Goal: Task Accomplishment & Management: Use online tool/utility

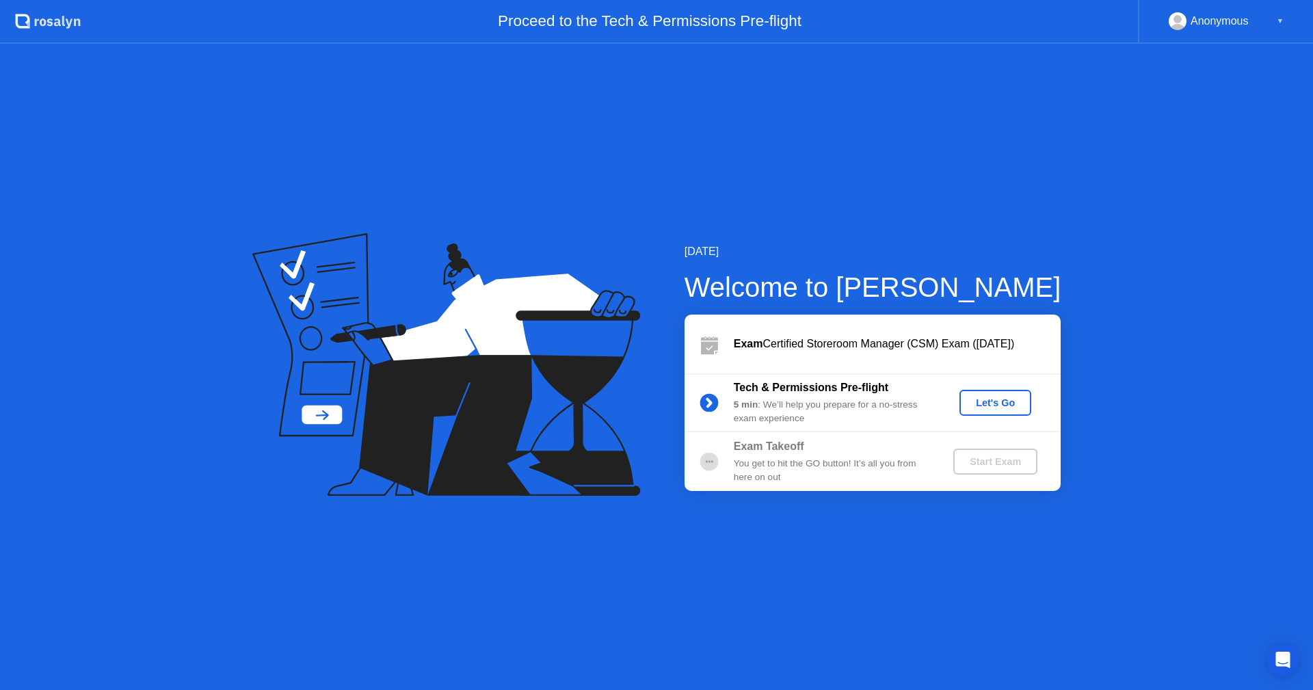
click at [991, 407] on div "Let's Go" at bounding box center [995, 402] width 61 height 11
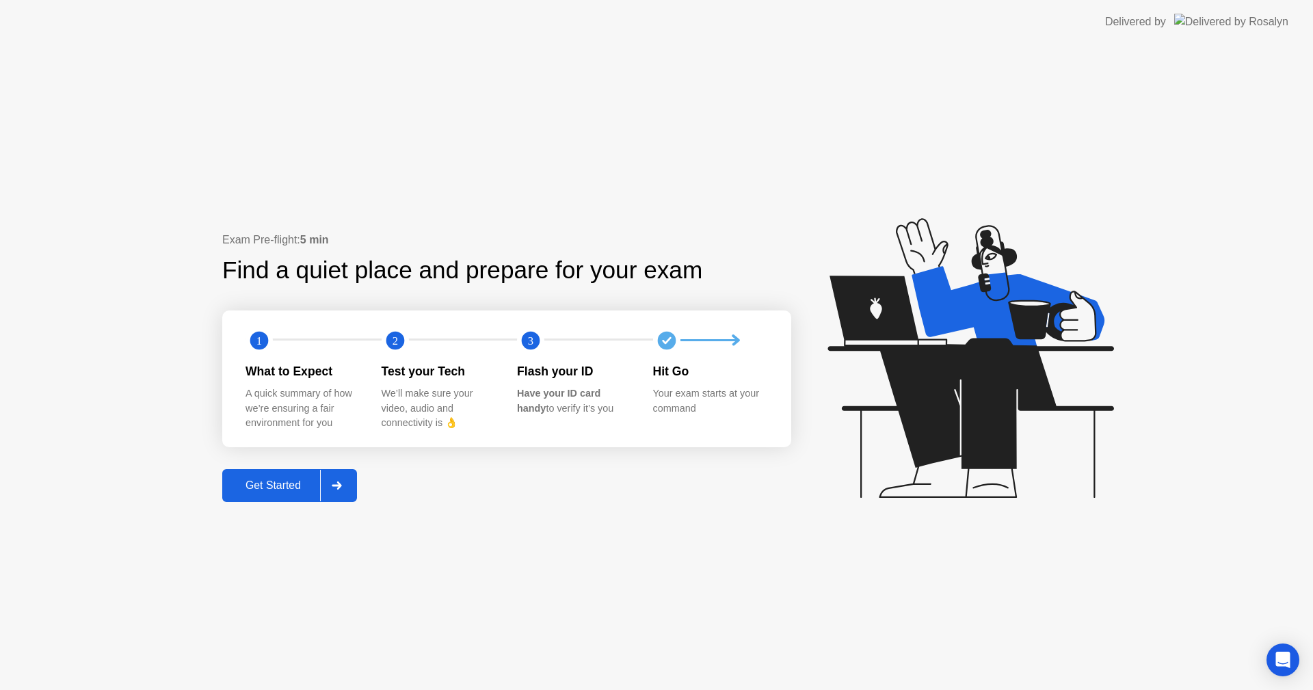
click at [267, 494] on button "Get Started" at bounding box center [289, 485] width 135 height 33
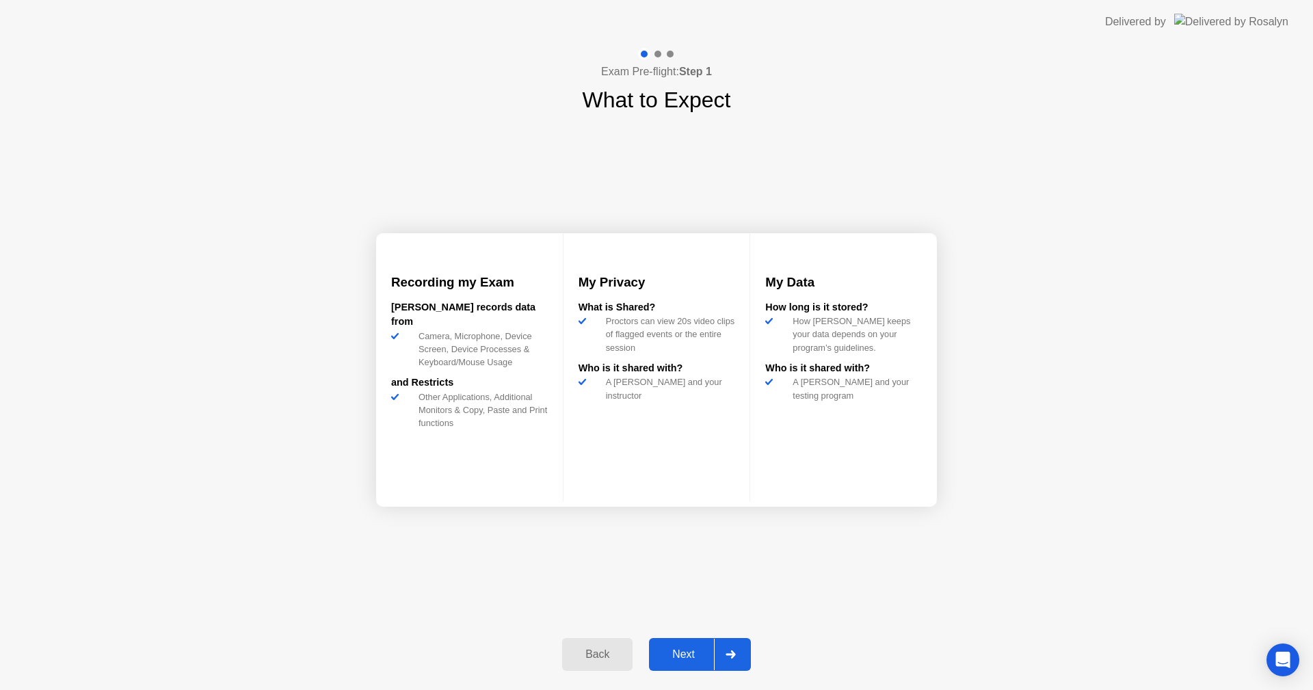
click at [689, 656] on div "Next" at bounding box center [683, 654] width 61 height 12
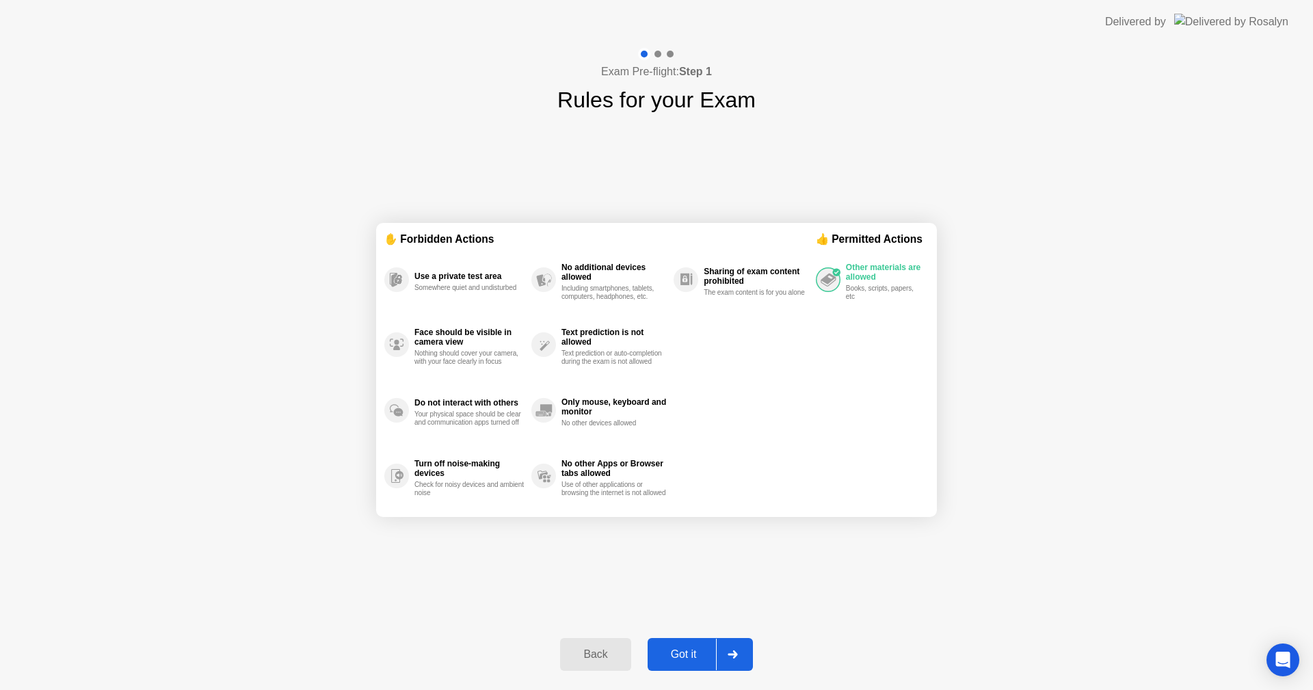
click at [674, 648] on div "Got it" at bounding box center [684, 654] width 64 height 12
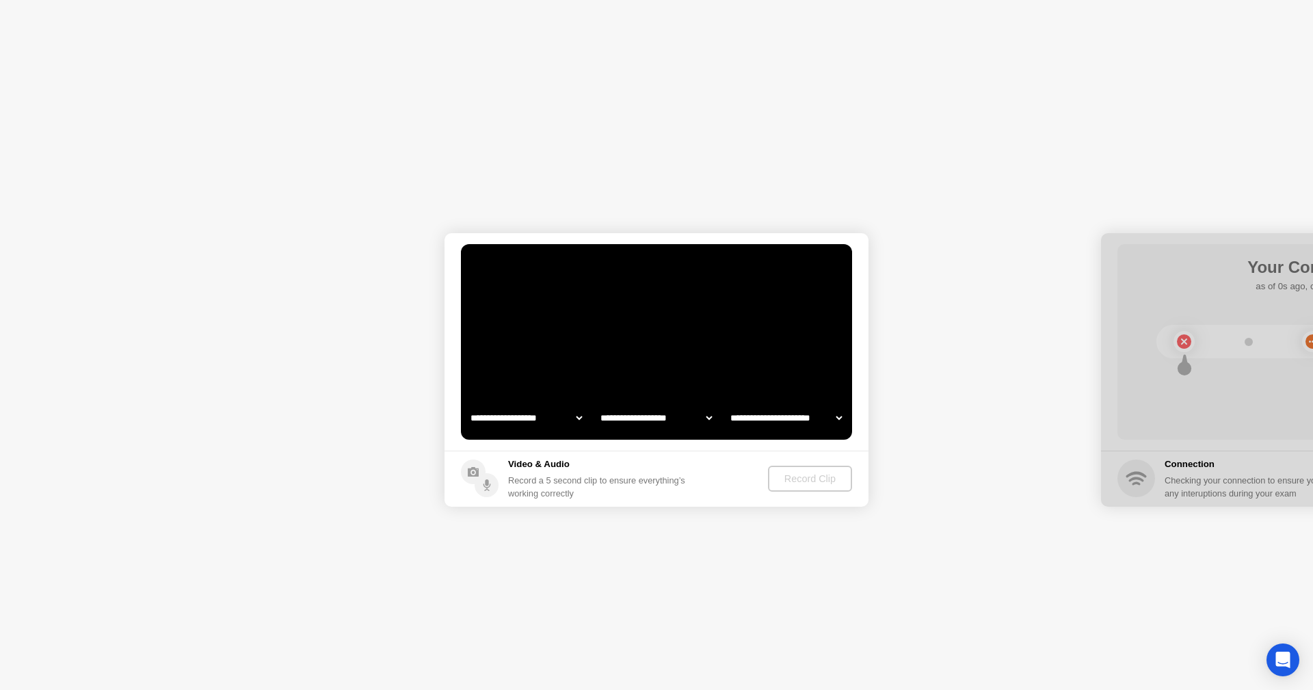
select select "**********"
select select "*******"
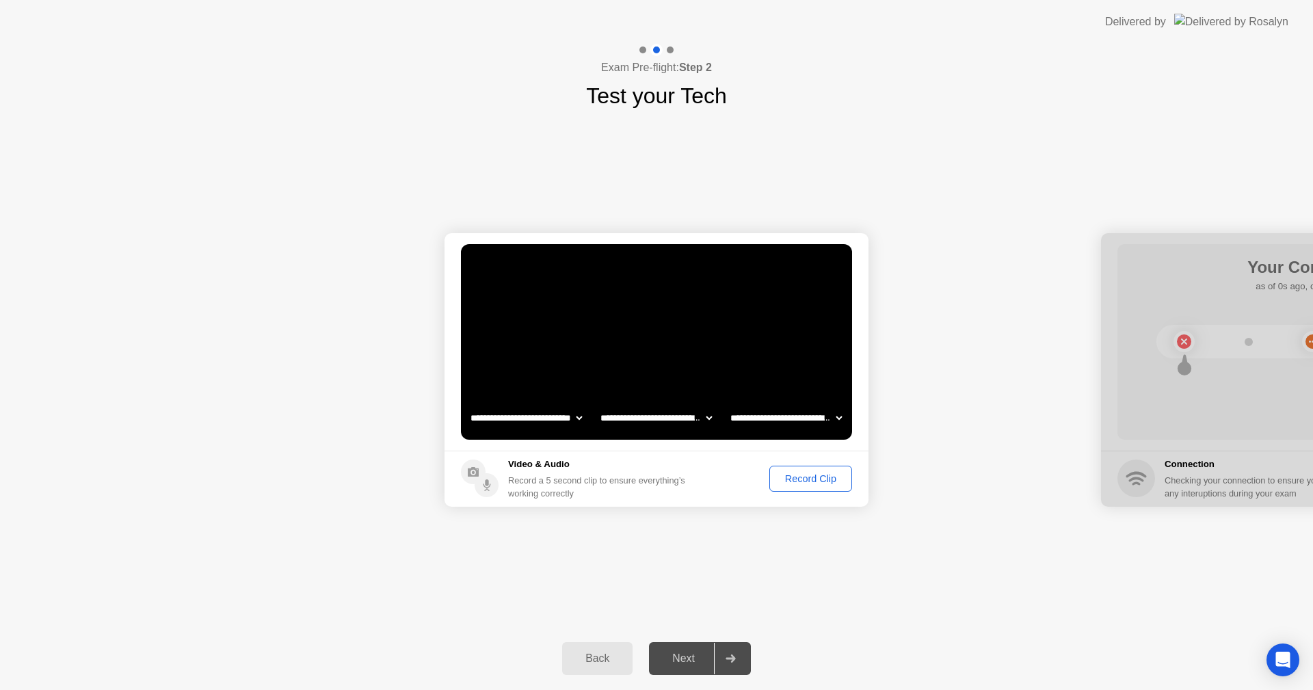
click at [825, 477] on div "Record Clip" at bounding box center [810, 478] width 73 height 11
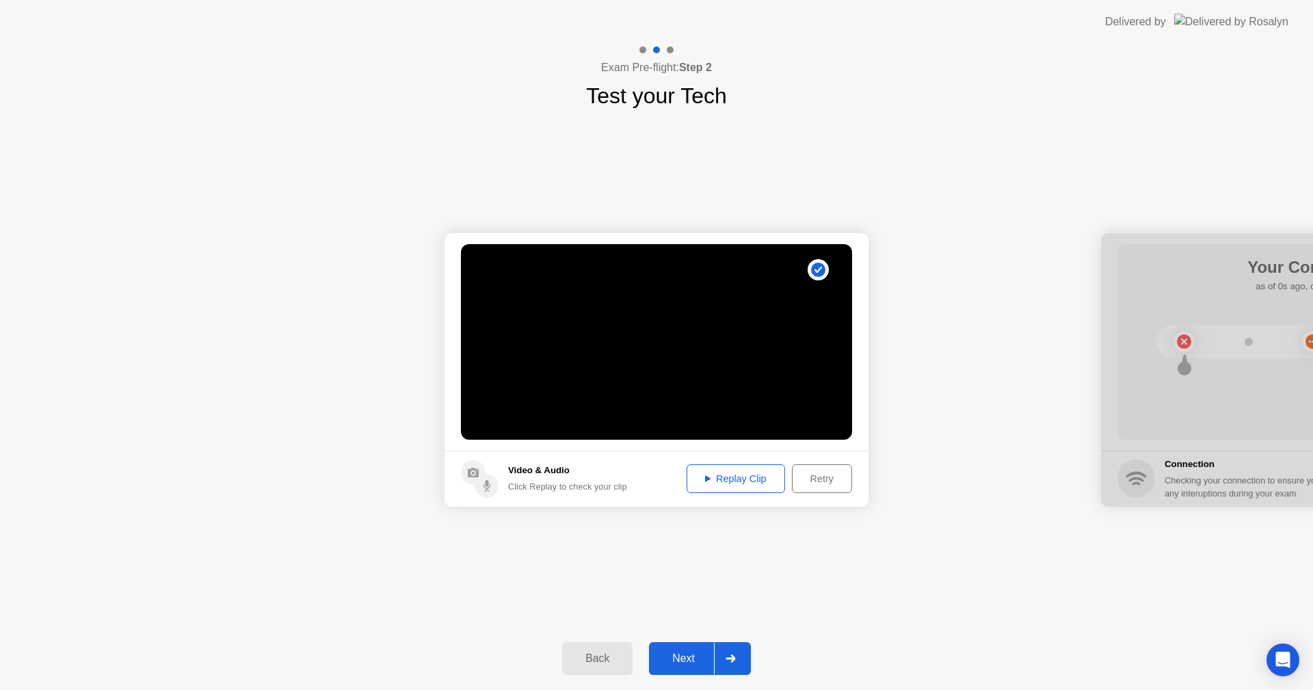
click at [728, 482] on div "Replay Clip" at bounding box center [735, 478] width 89 height 11
click at [700, 653] on div "Next" at bounding box center [683, 658] width 61 height 12
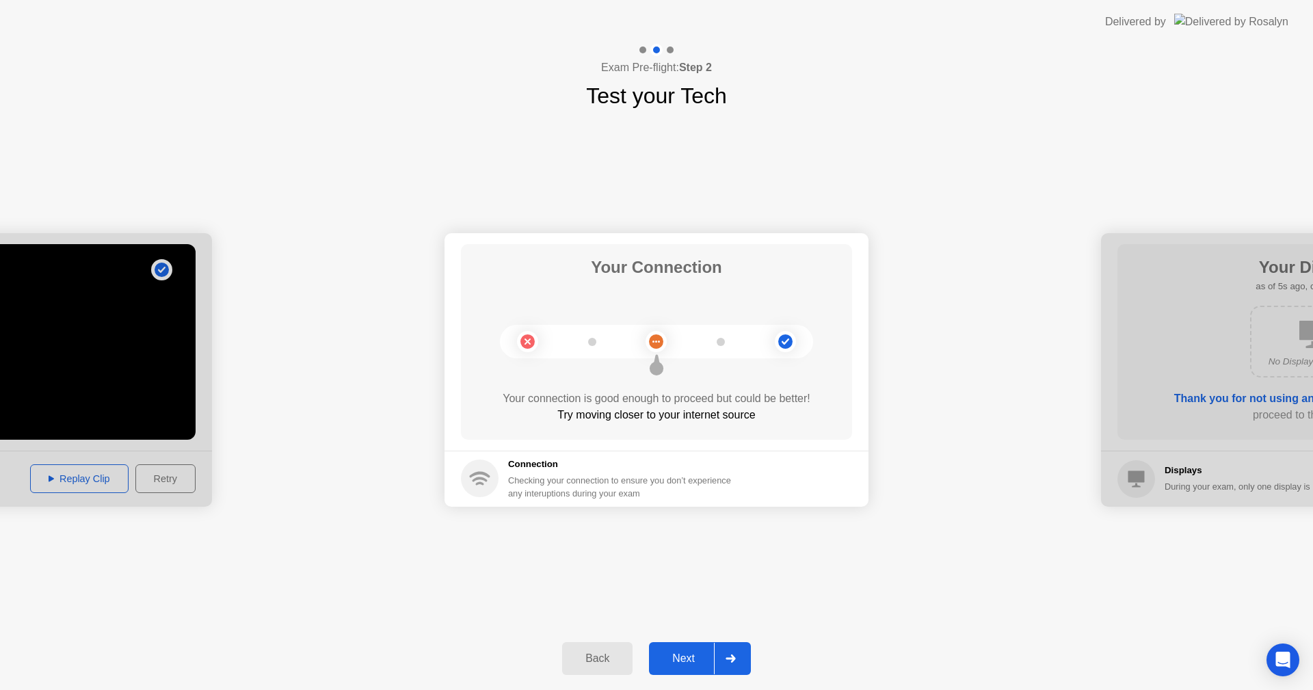
click at [675, 656] on div "Next" at bounding box center [683, 658] width 61 height 12
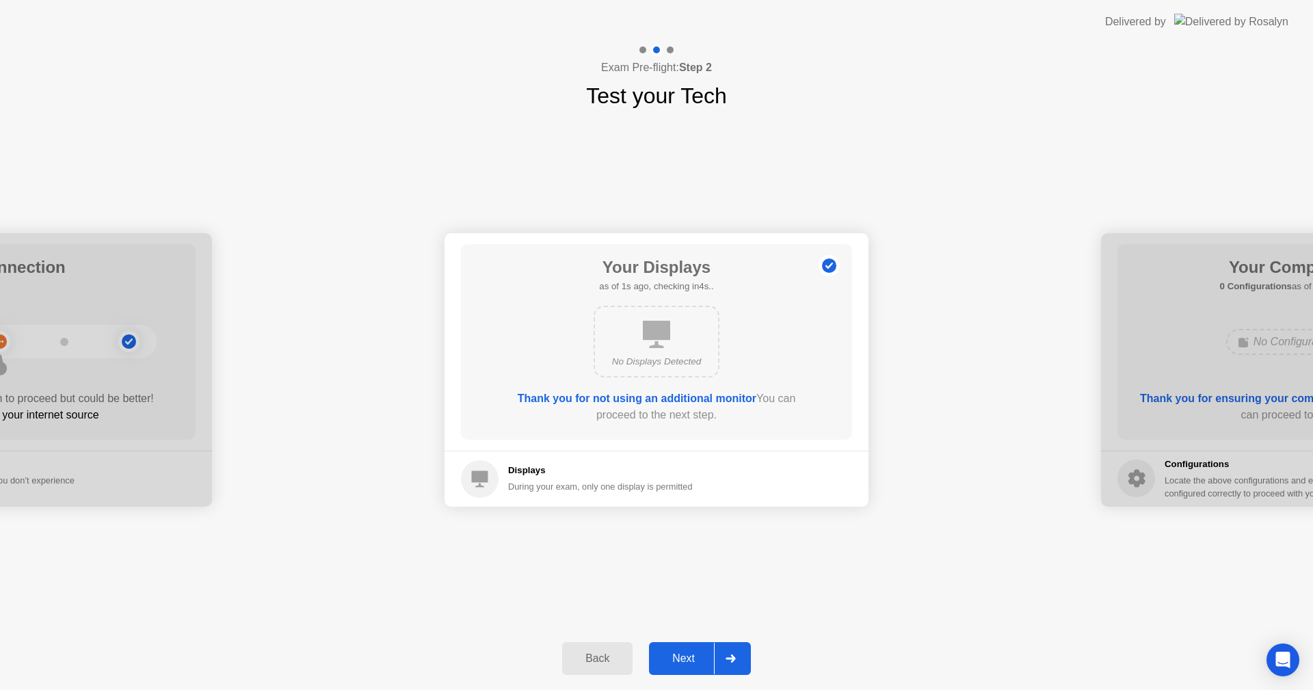
click at [686, 661] on div "Next" at bounding box center [683, 658] width 61 height 12
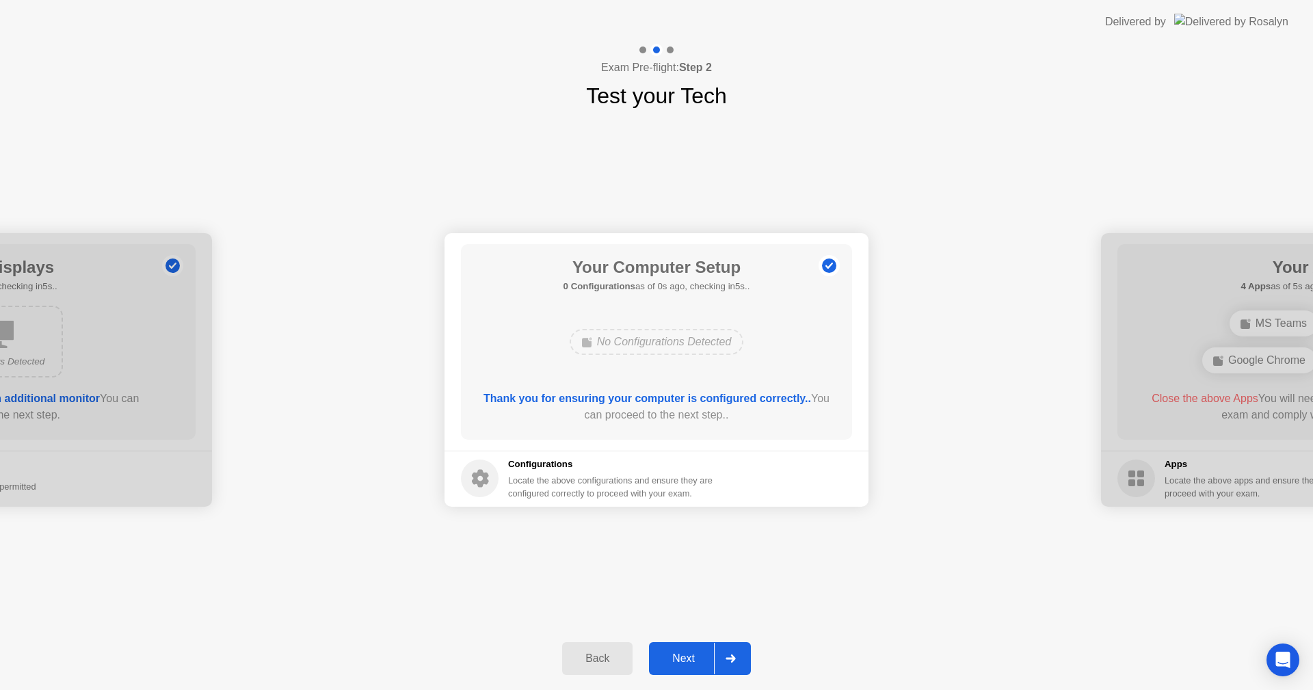
click at [682, 655] on div "Next" at bounding box center [683, 658] width 61 height 12
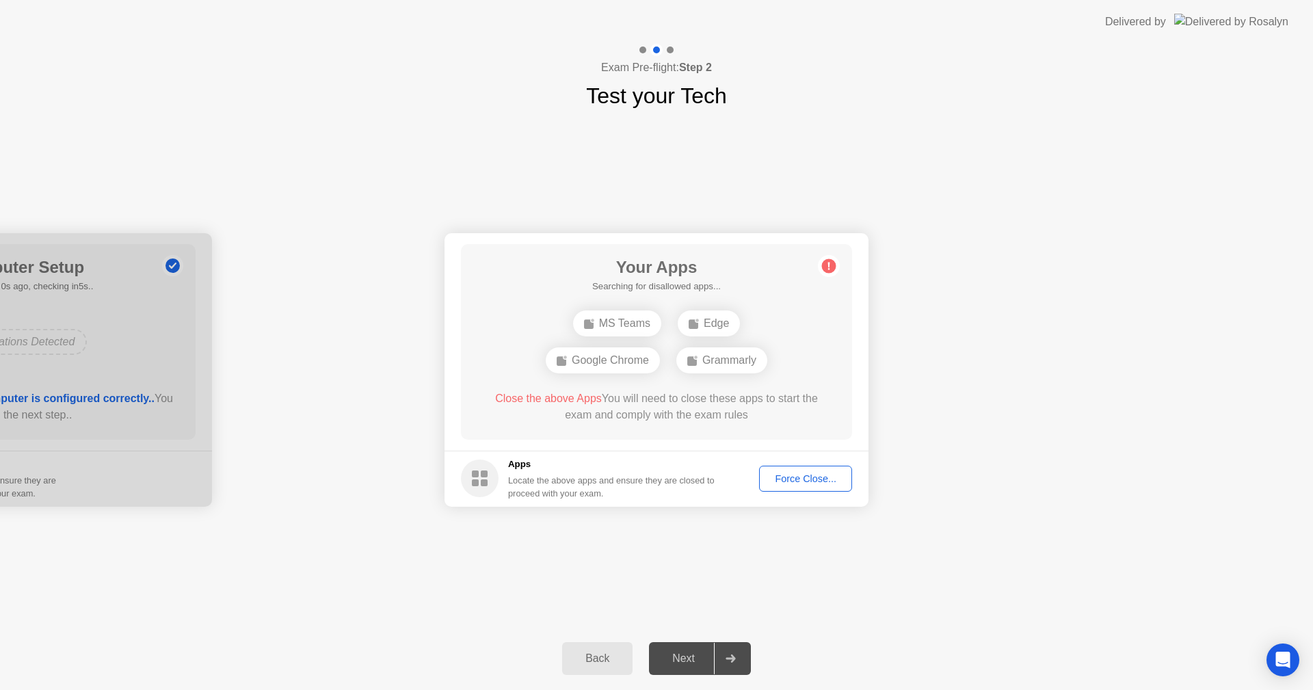
click at [808, 486] on button "Force Close..." at bounding box center [805, 479] width 93 height 26
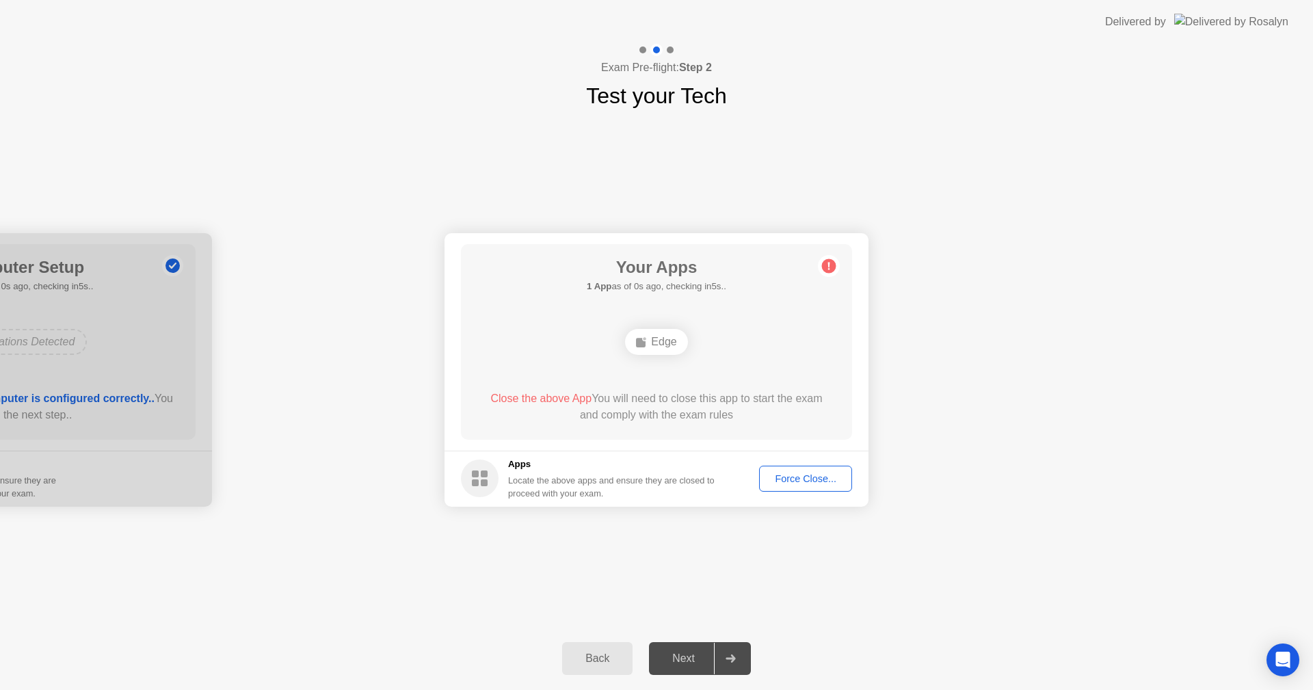
click at [800, 474] on div "Force Close..." at bounding box center [805, 478] width 83 height 11
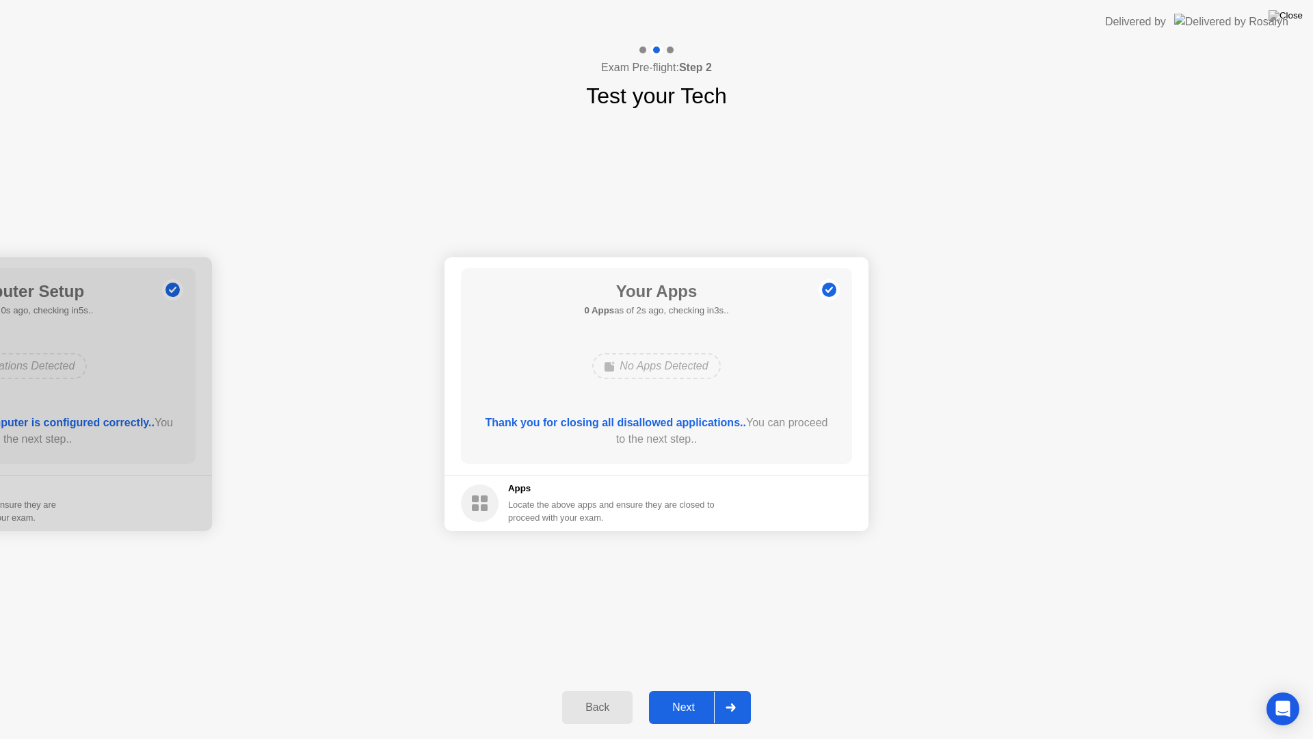
click at [689, 689] on div "Next" at bounding box center [683, 707] width 61 height 12
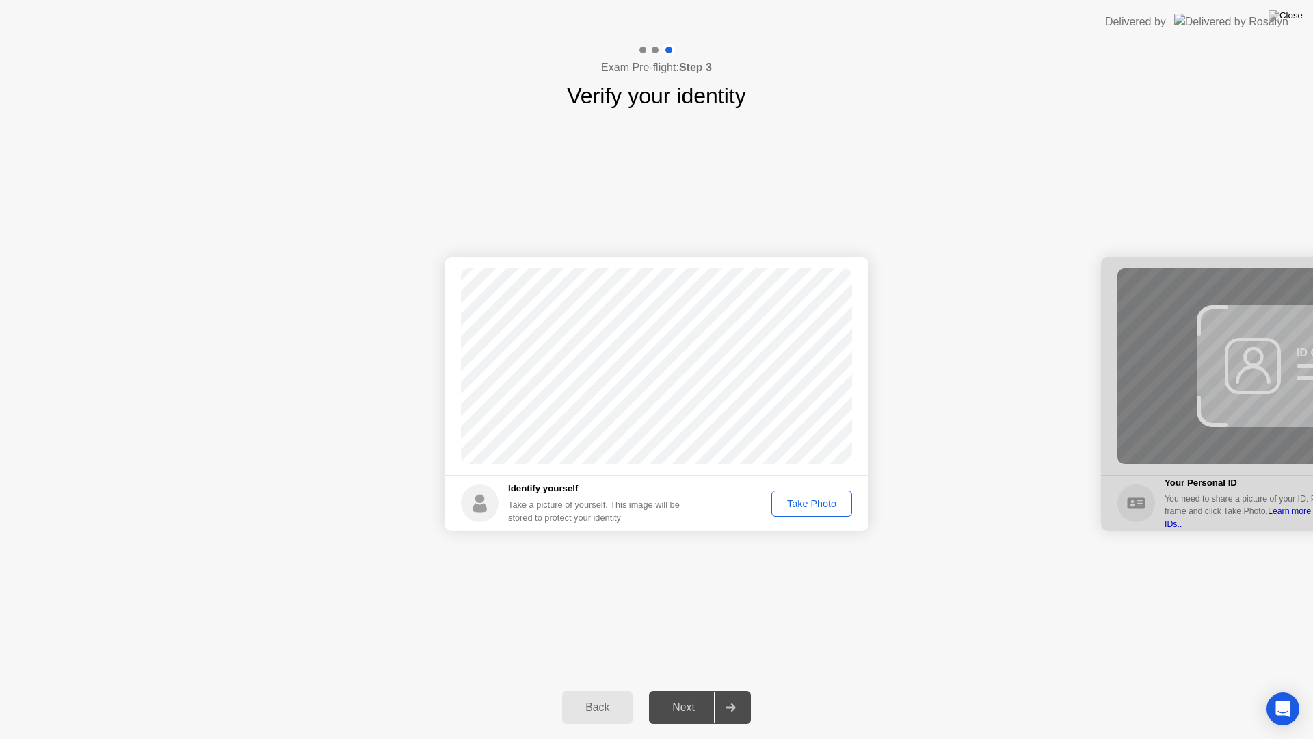
click at [810, 507] on div "Take Photo" at bounding box center [811, 503] width 71 height 11
click at [692, 689] on div "Next" at bounding box center [683, 707] width 61 height 12
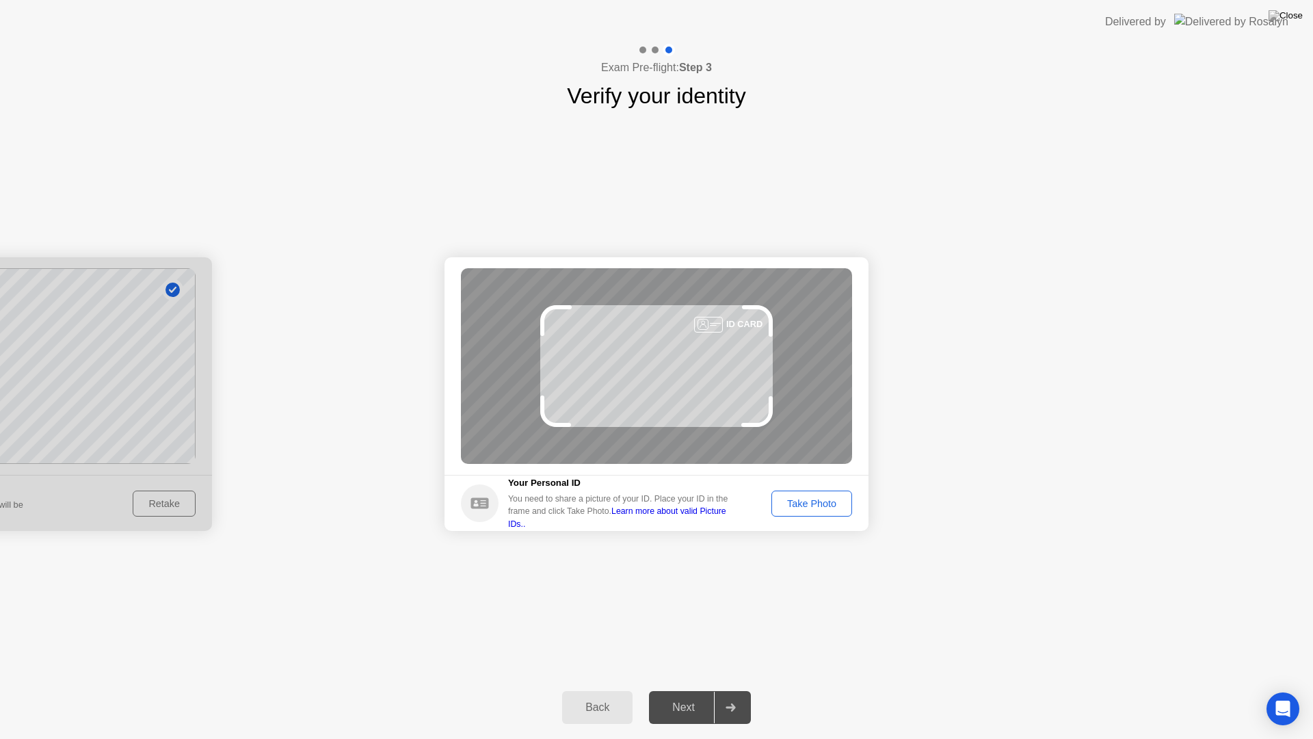
click at [828, 509] on div "Take Photo" at bounding box center [811, 503] width 71 height 11
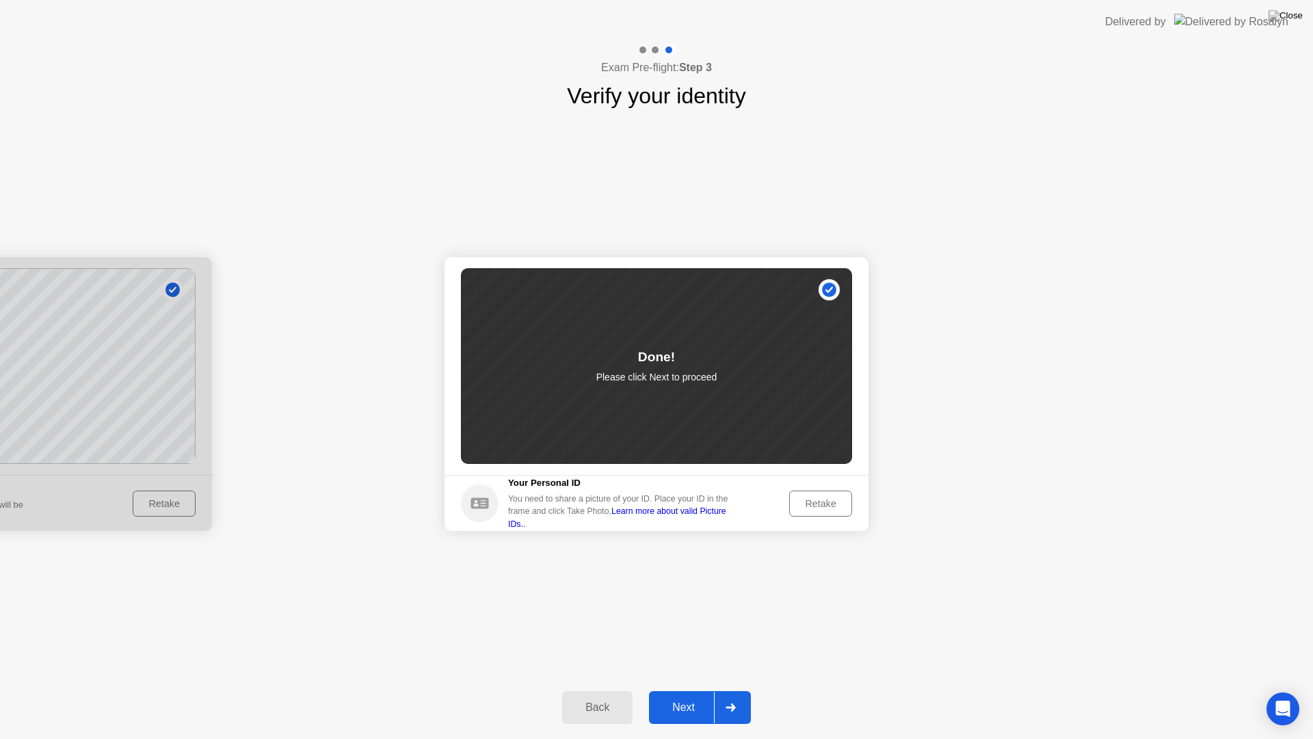
click at [664, 689] on div "Next" at bounding box center [683, 707] width 61 height 12
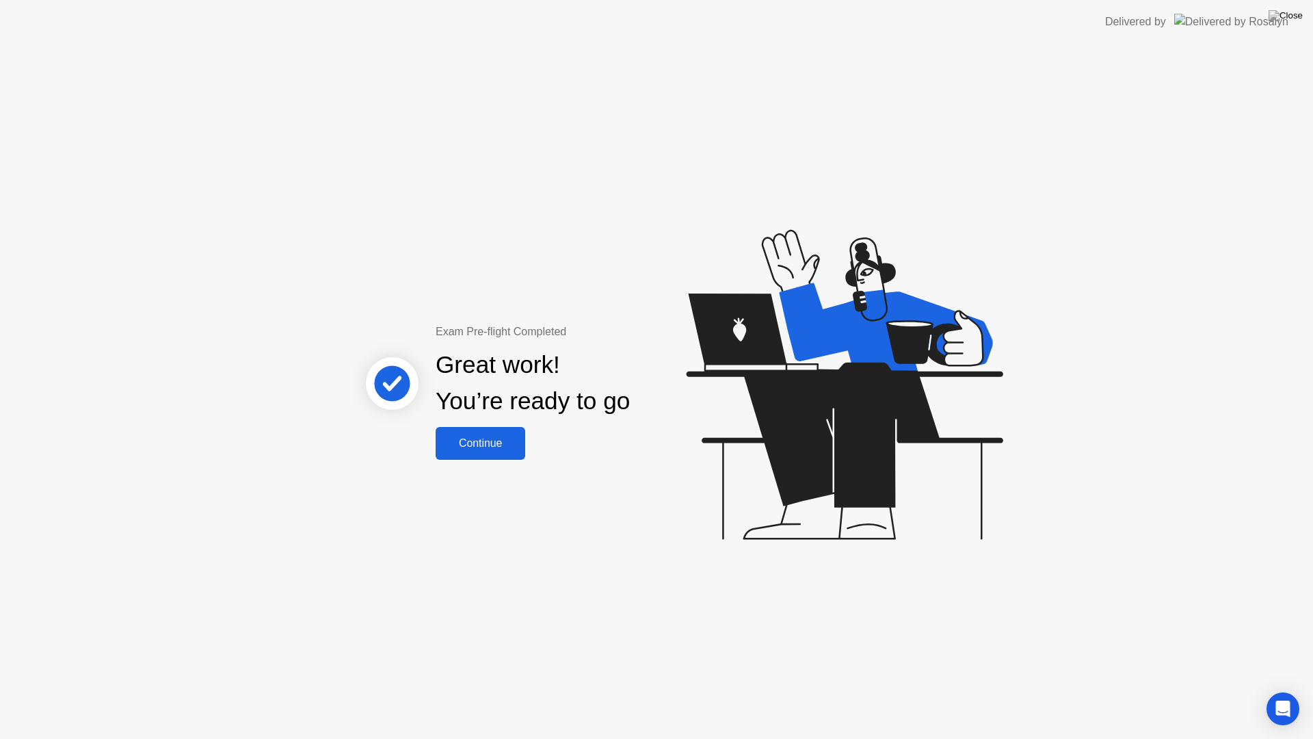
click at [484, 445] on div "Continue" at bounding box center [480, 443] width 81 height 12
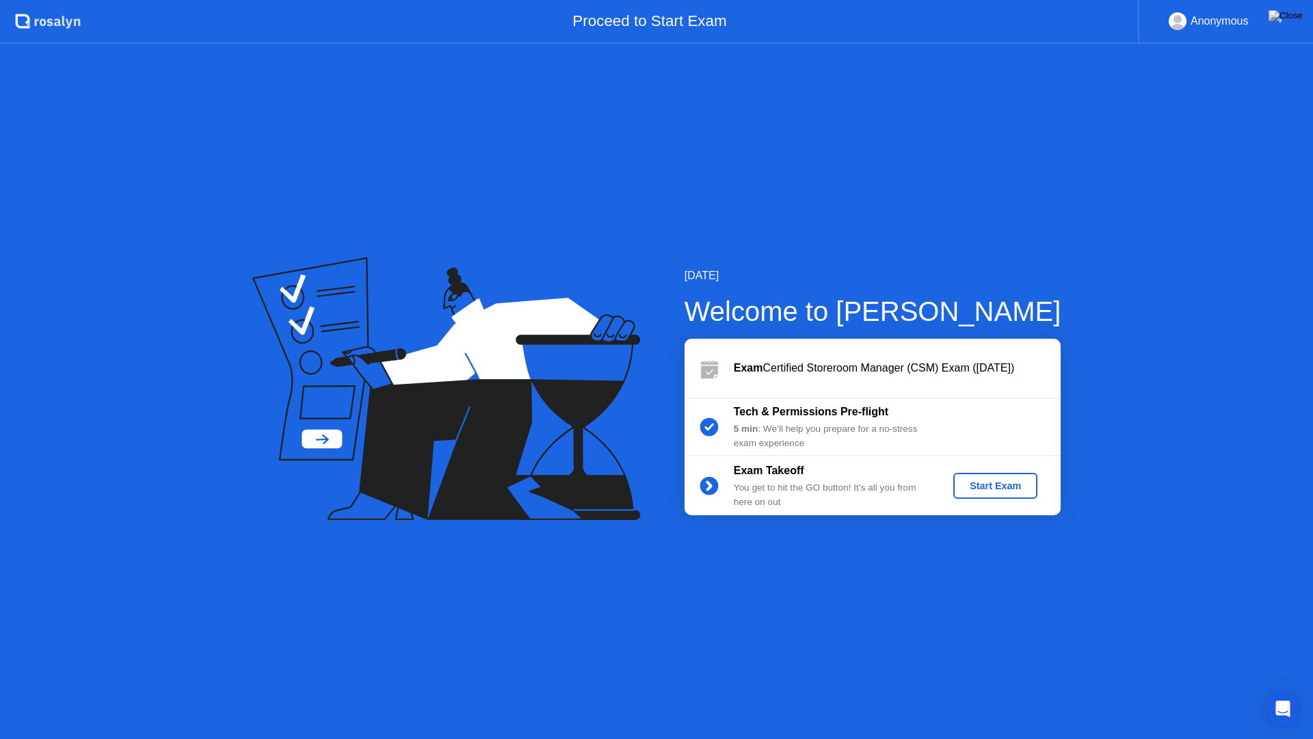
click at [994, 489] on div "Start Exam" at bounding box center [995, 485] width 73 height 11
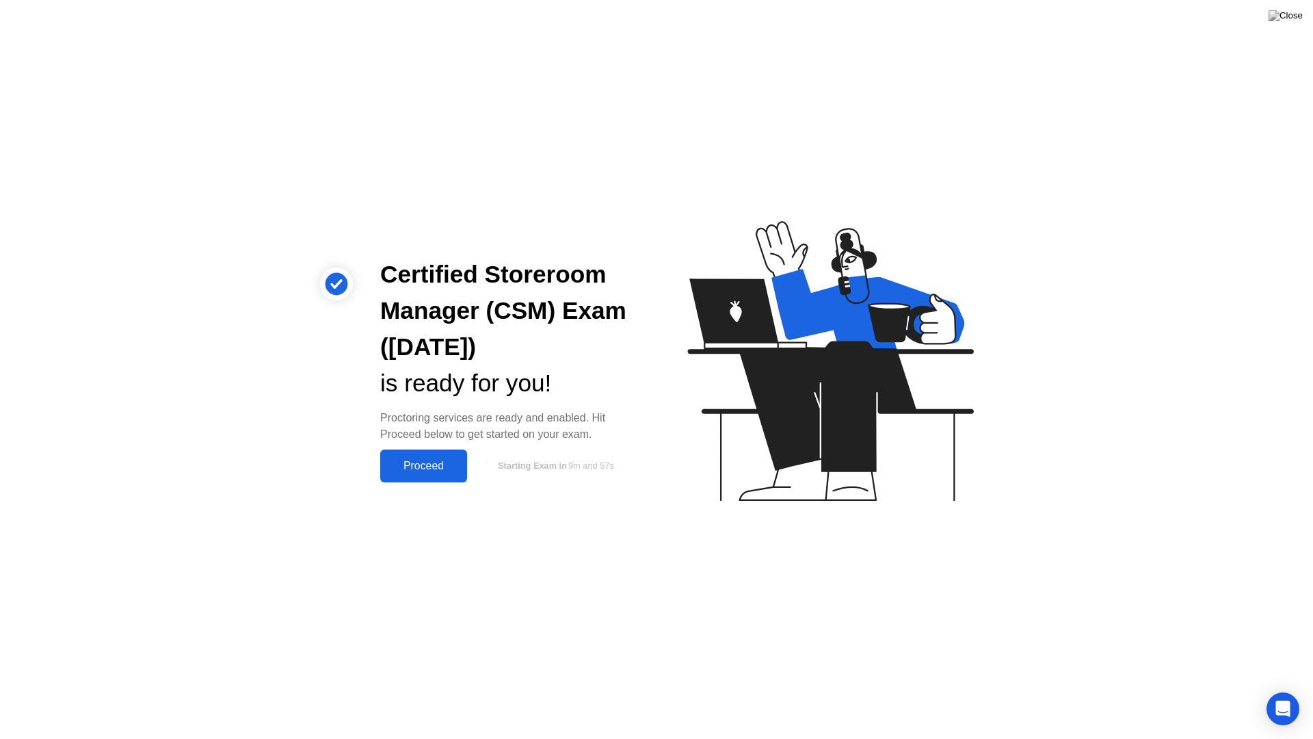
click at [421, 470] on div "Proceed" at bounding box center [423, 466] width 79 height 12
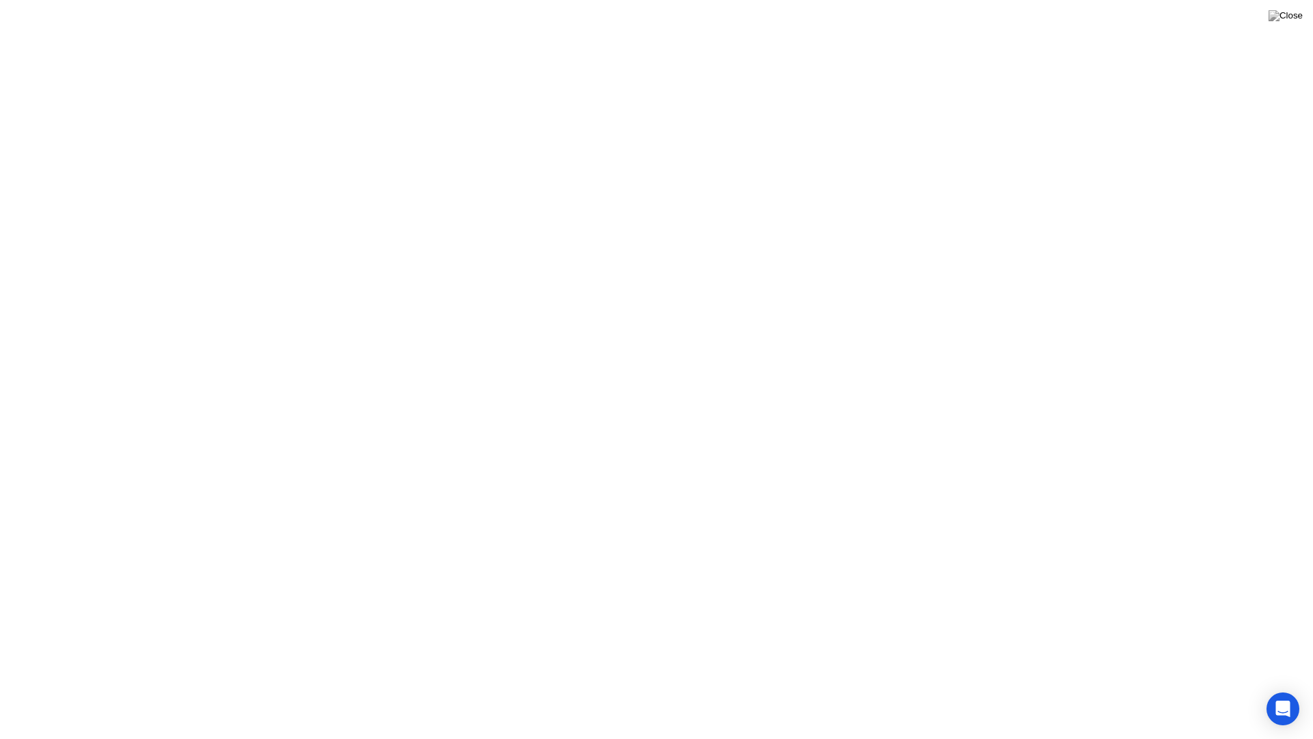
click div "Got it!"
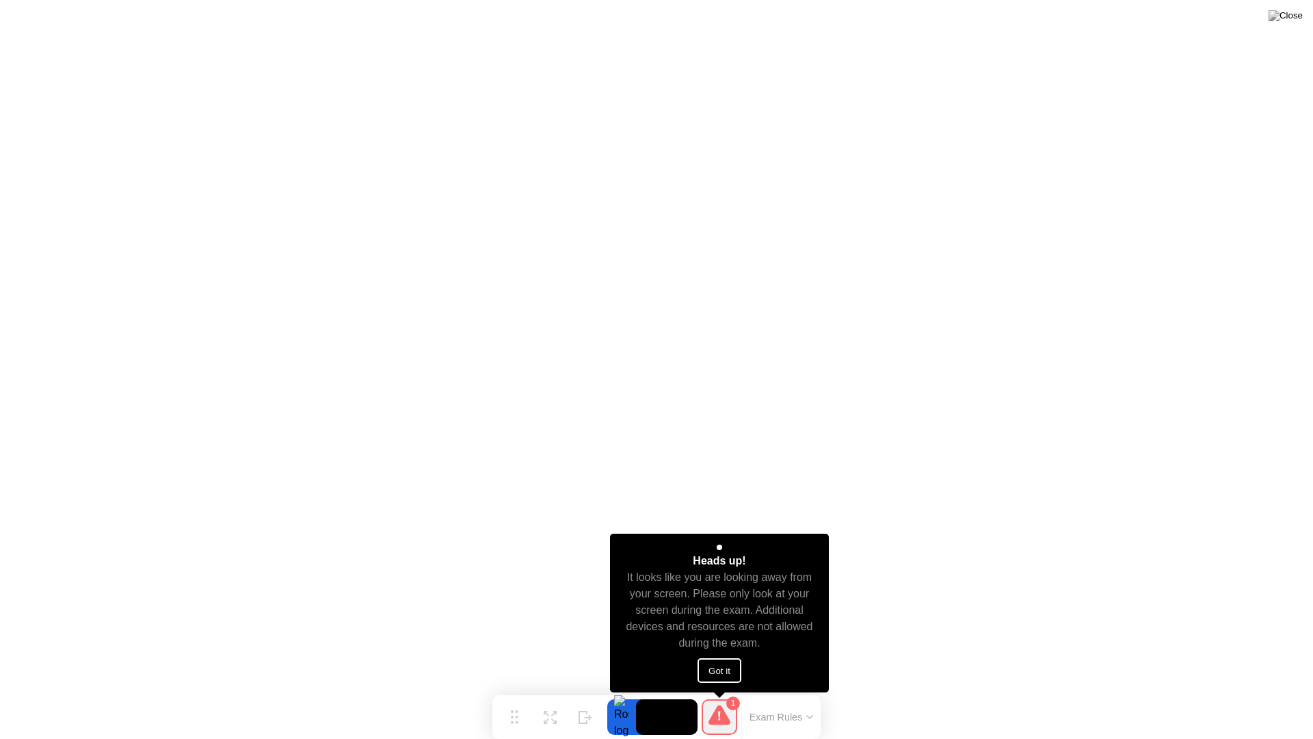
click at [726, 672] on button "Got it" at bounding box center [720, 670] width 44 height 25
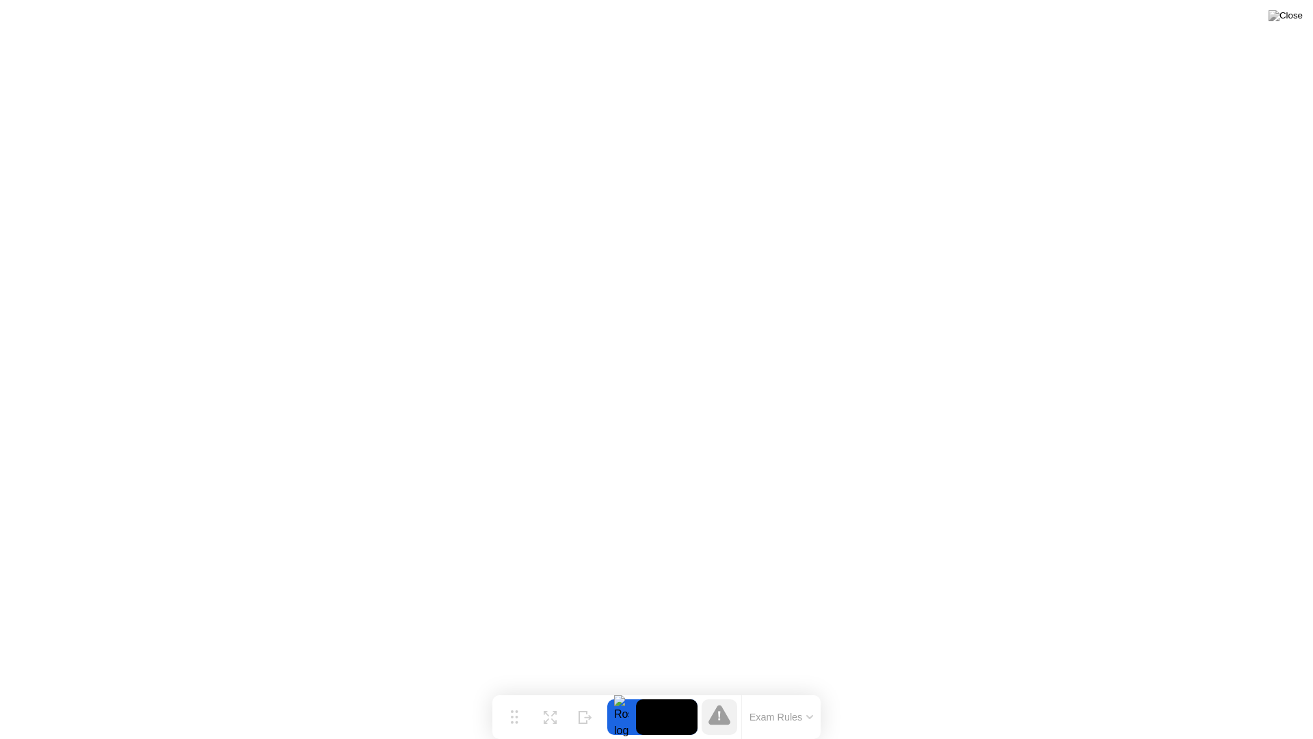
click at [800, 689] on button "Exam Rules" at bounding box center [782, 717] width 72 height 12
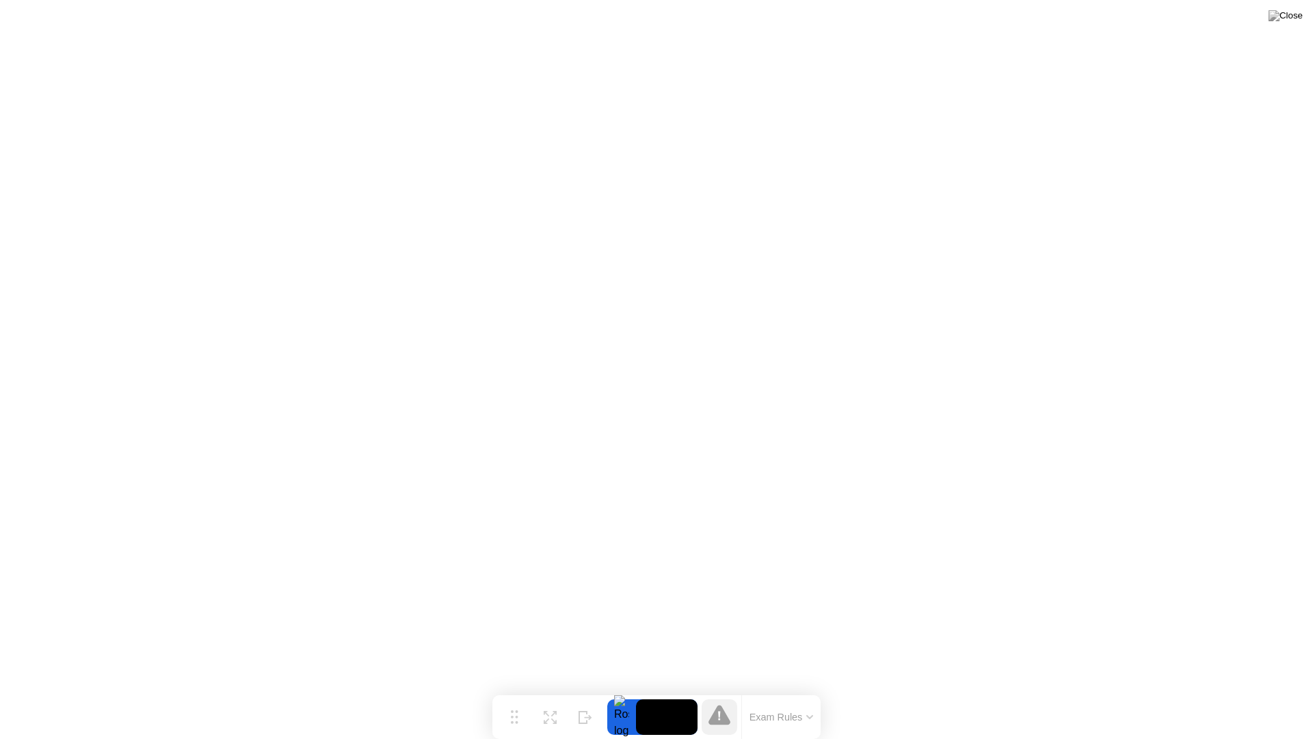
click at [800, 689] on button "Exam Rules" at bounding box center [782, 717] width 72 height 12
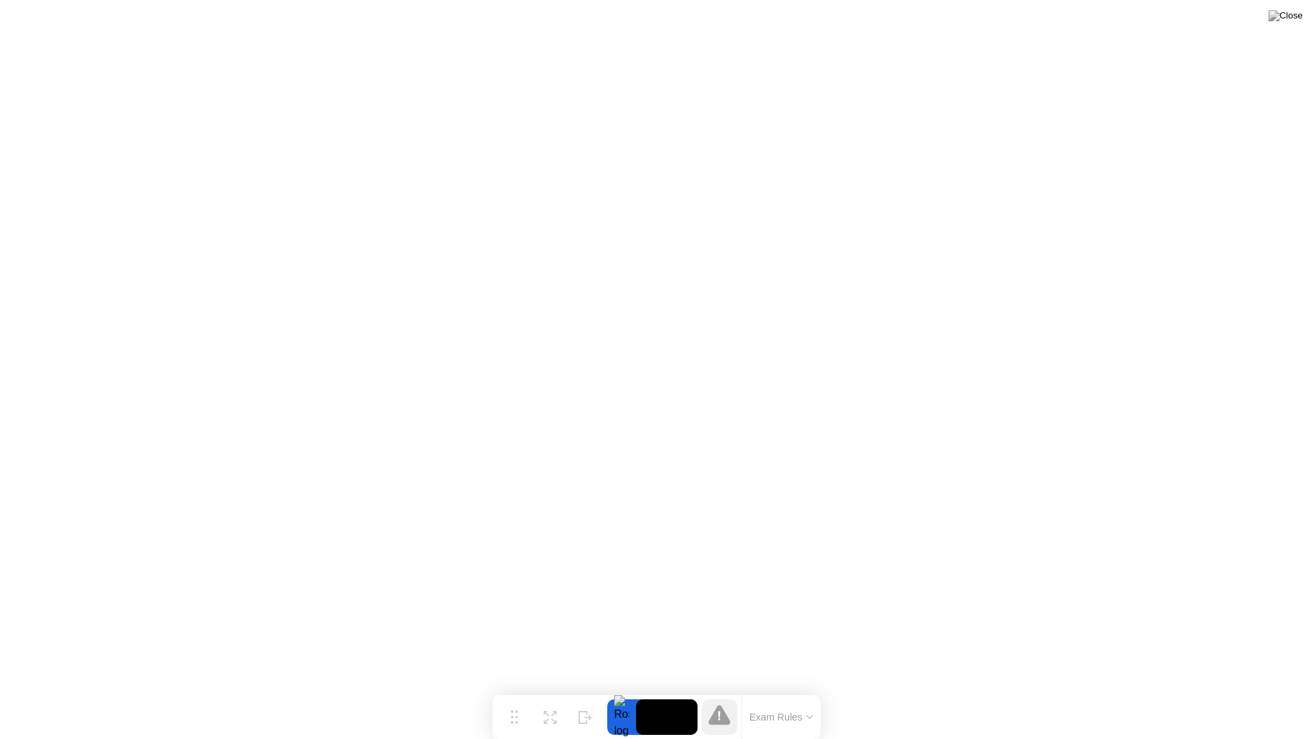
click at [653, 689] on video at bounding box center [667, 717] width 62 height 36
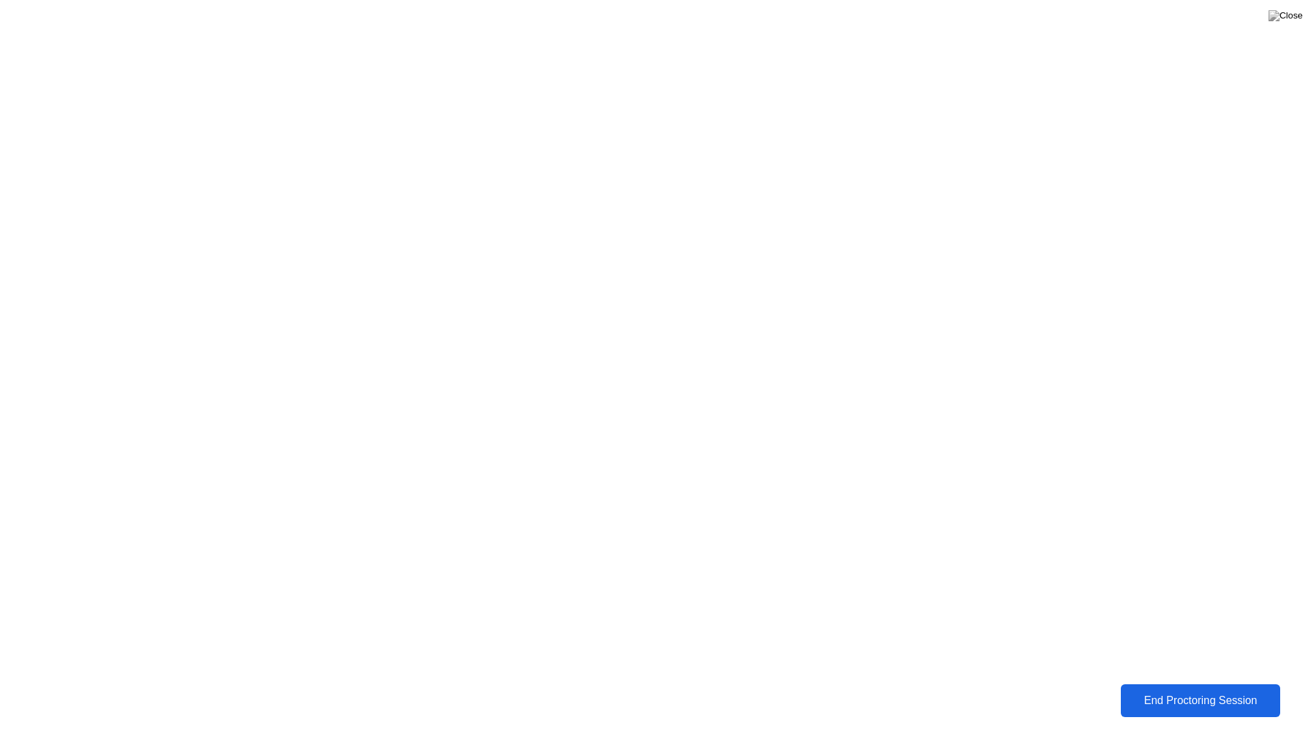
click at [1192, 689] on div "End Proctoring Session" at bounding box center [1200, 700] width 151 height 12
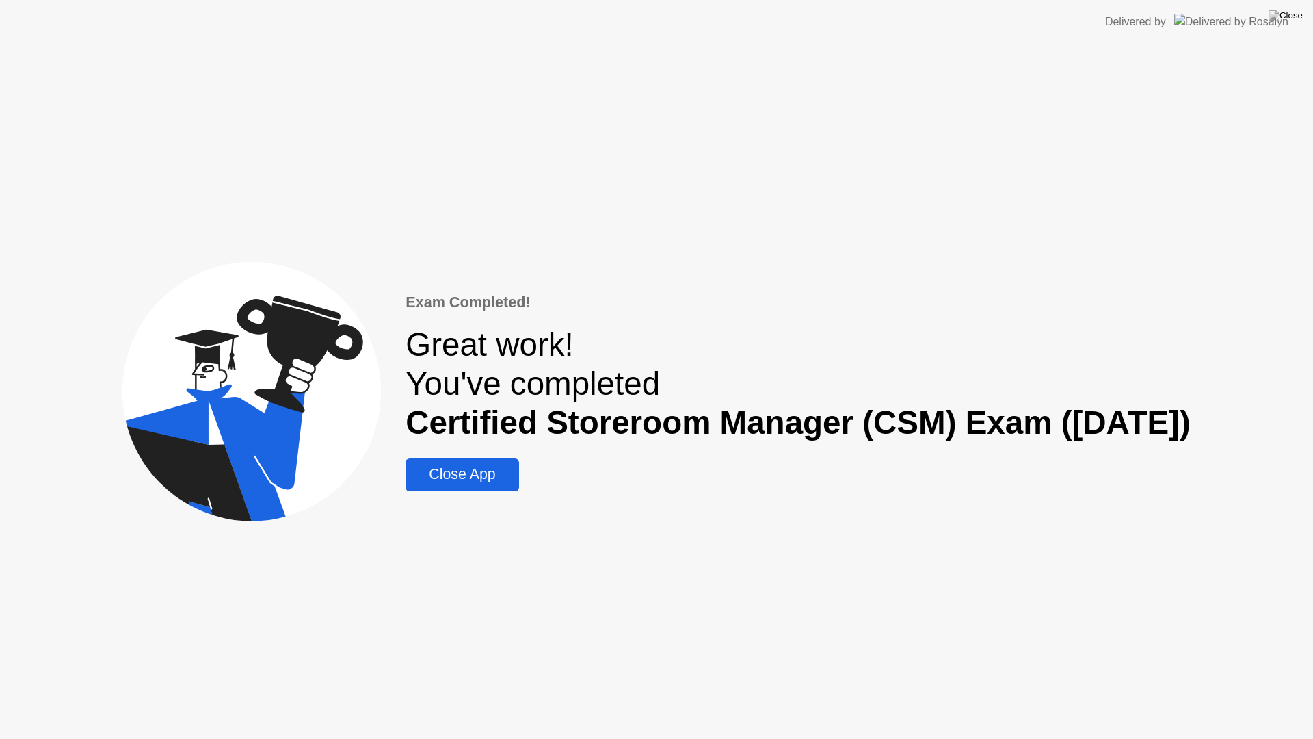
click at [414, 473] on div "Close App" at bounding box center [462, 474] width 105 height 17
